Goal: Information Seeking & Learning: Learn about a topic

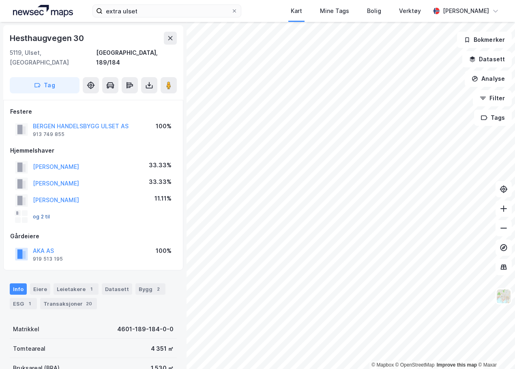
click at [0, 0] on button "og 2 til" at bounding box center [0, 0] width 0 height 0
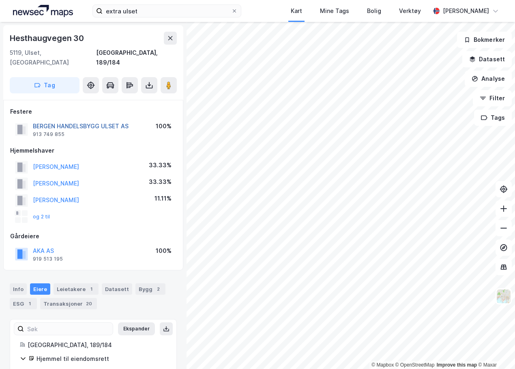
click at [0, 0] on button "BERGEN HANDELSBYGG ULSET AS" at bounding box center [0, 0] width 0 height 0
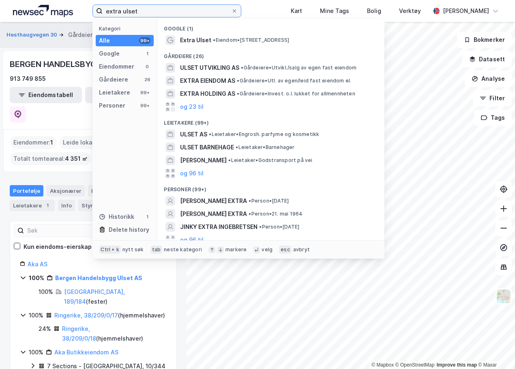
click at [129, 11] on input "extra ulset" at bounding box center [167, 11] width 128 height 12
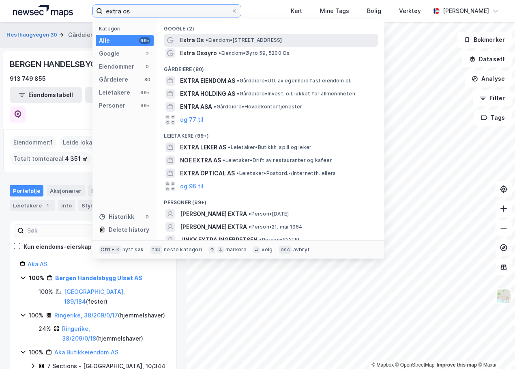
type input "extra os"
click at [227, 40] on span "• Eiendom • Prestegardskogen 2A, 5210 Os" at bounding box center [244, 40] width 76 height 6
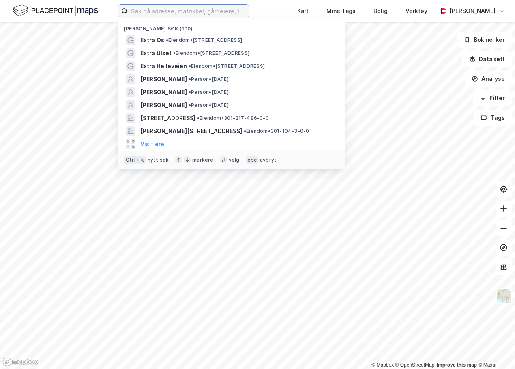
click at [153, 11] on input at bounding box center [188, 11] width 121 height 12
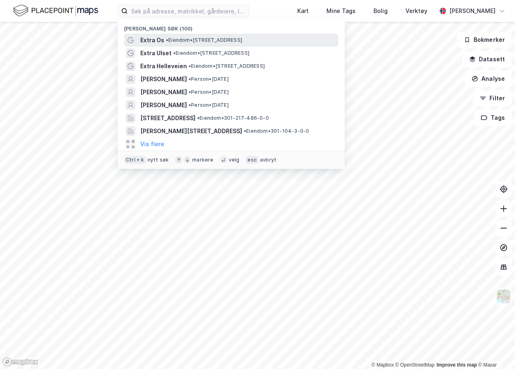
click at [168, 37] on span "•" at bounding box center [167, 40] width 2 height 6
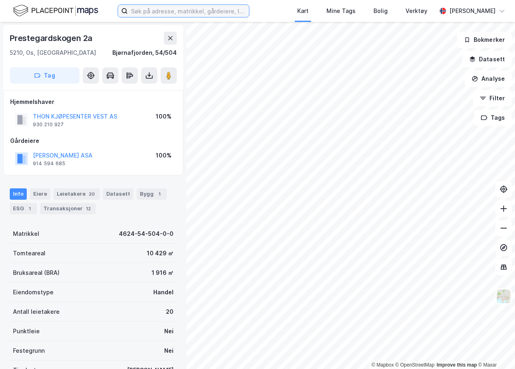
click at [161, 8] on input at bounding box center [188, 11] width 121 height 12
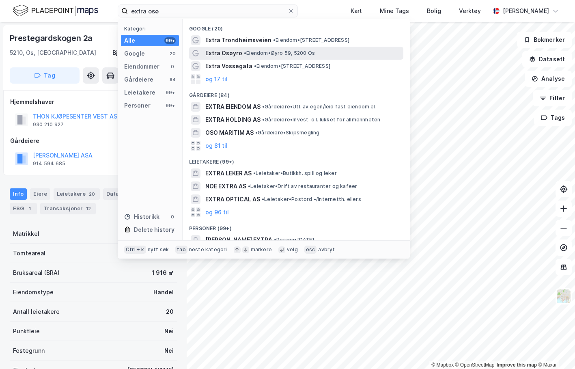
click at [227, 51] on span "Extra Osøyro" at bounding box center [223, 53] width 37 height 10
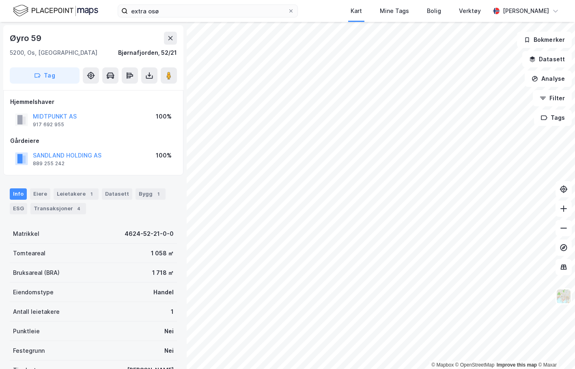
click at [97, 47] on div "Øyro 59 5200, [GEOGRAPHIC_DATA], [GEOGRAPHIC_DATA], 52/21" at bounding box center [93, 45] width 167 height 26
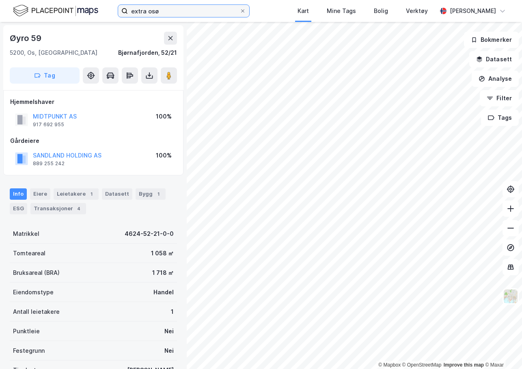
click at [154, 13] on input "extra osø" at bounding box center [184, 11] width 112 height 12
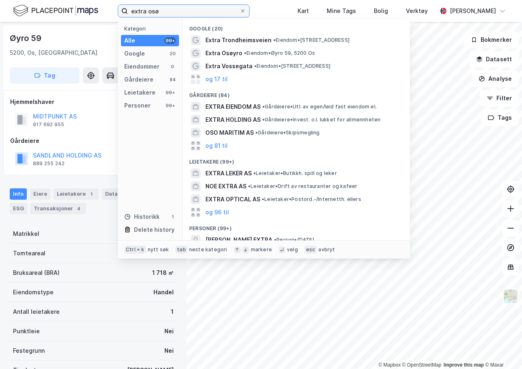
click at [154, 12] on input "extra osø" at bounding box center [184, 11] width 112 height 12
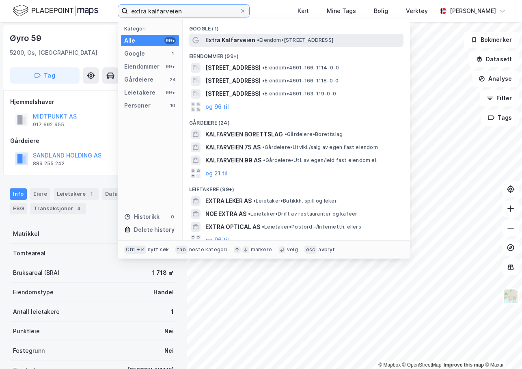
type input "extra kalfarveien"
click at [229, 42] on span "Extra Kalfarveien" at bounding box center [230, 40] width 50 height 10
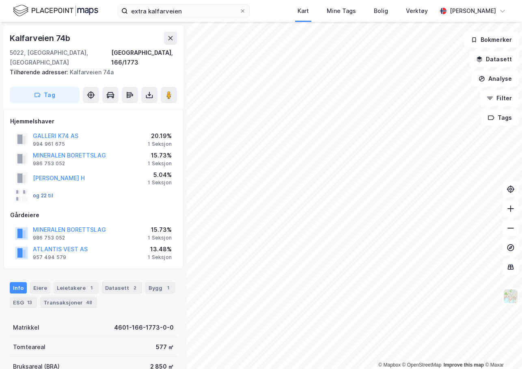
click at [0, 0] on button "og 22 til" at bounding box center [0, 0] width 0 height 0
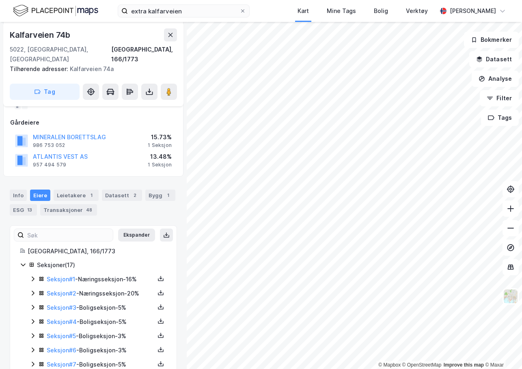
scroll to position [122, 0]
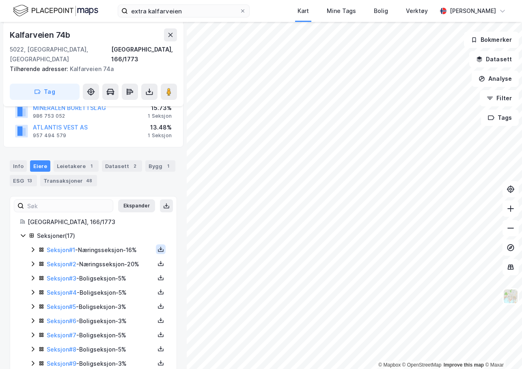
click at [158, 249] on icon at bounding box center [161, 250] width 6 height 3
click at [105, 220] on div "Grunnbok" at bounding box center [111, 225] width 27 height 10
click at [157, 260] on icon at bounding box center [160, 263] width 6 height 6
click at [115, 234] on div "Grunnbok" at bounding box center [111, 239] width 27 height 10
click at [76, 175] on div "Transaksjoner 48" at bounding box center [68, 180] width 57 height 11
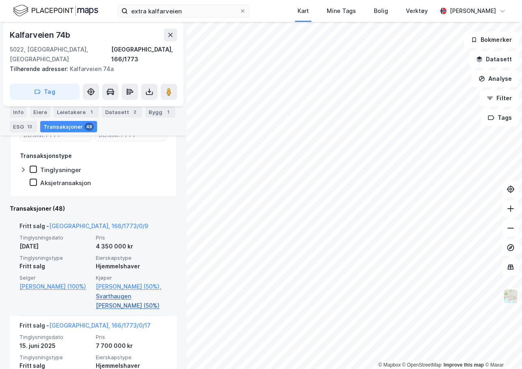
scroll to position [203, 0]
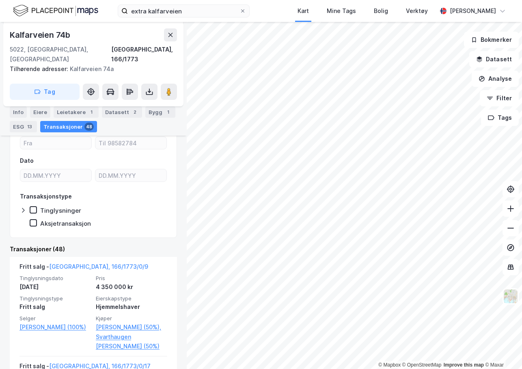
click at [60, 220] on div "Aksjetransaksjon" at bounding box center [65, 224] width 51 height 8
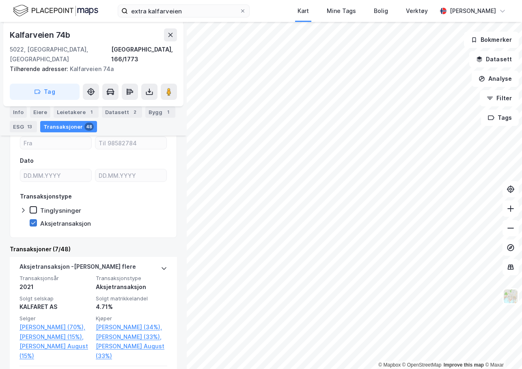
click at [35, 220] on icon at bounding box center [33, 223] width 6 height 6
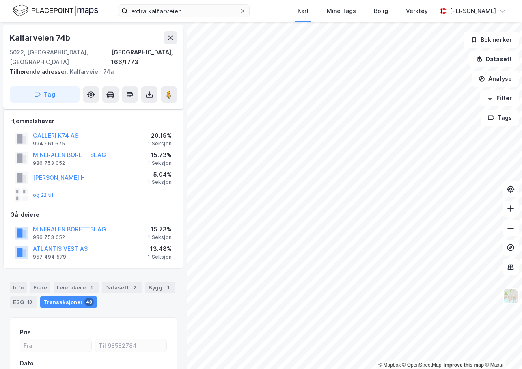
scroll to position [0, 0]
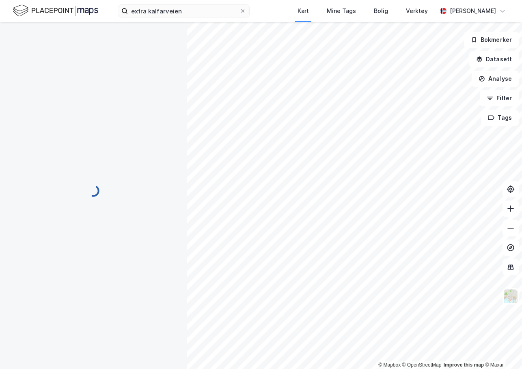
scroll to position [0, 0]
